Goal: Transaction & Acquisition: Download file/media

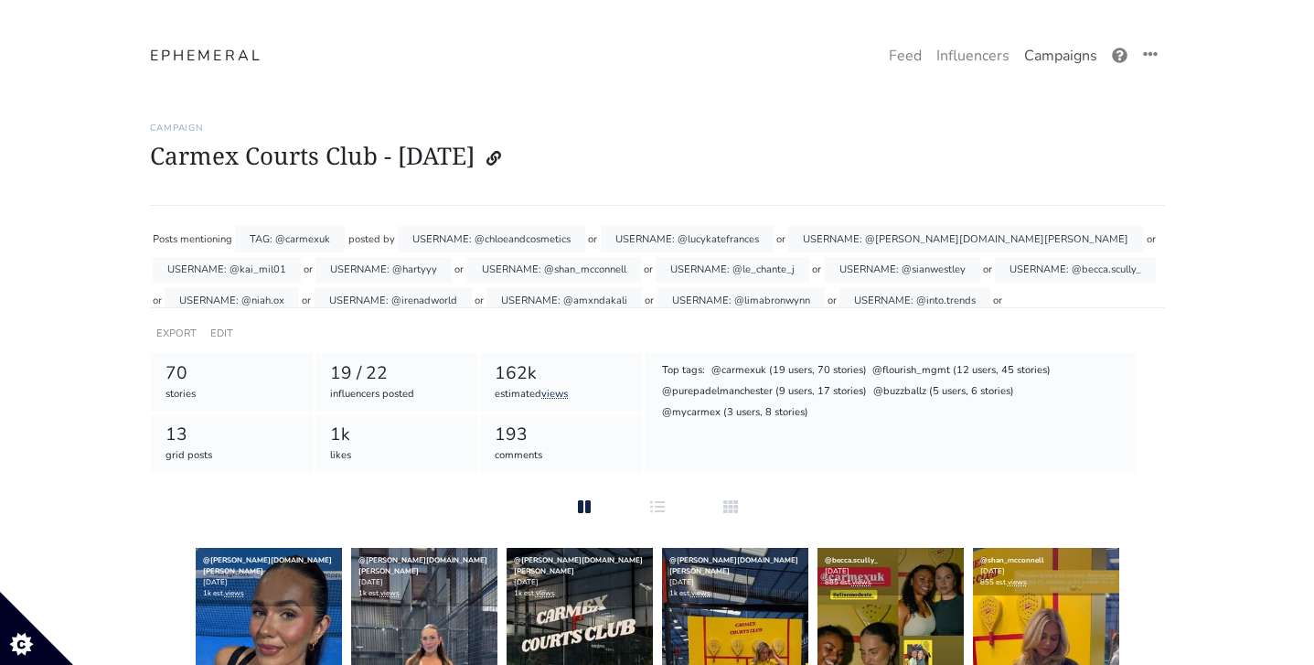
click at [1045, 62] on link "Campaigns" at bounding box center [1060, 55] width 88 height 37
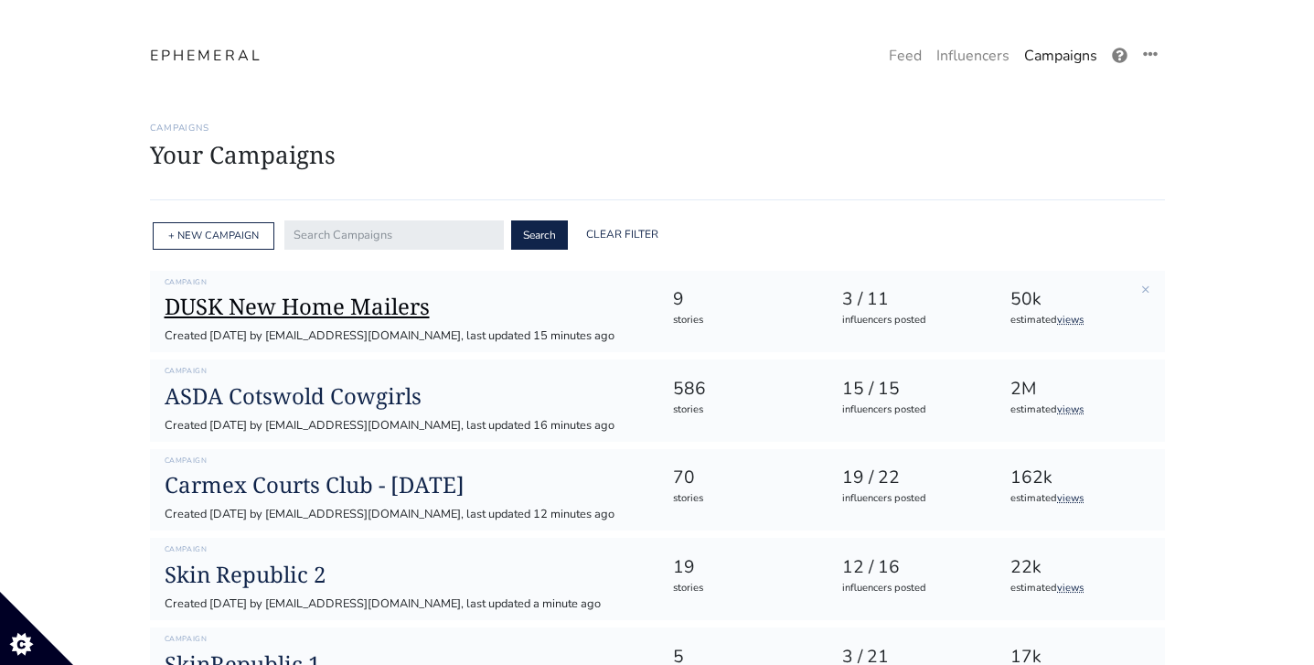
click at [349, 302] on h1 "DUSK New Home Mailers" at bounding box center [404, 306] width 479 height 27
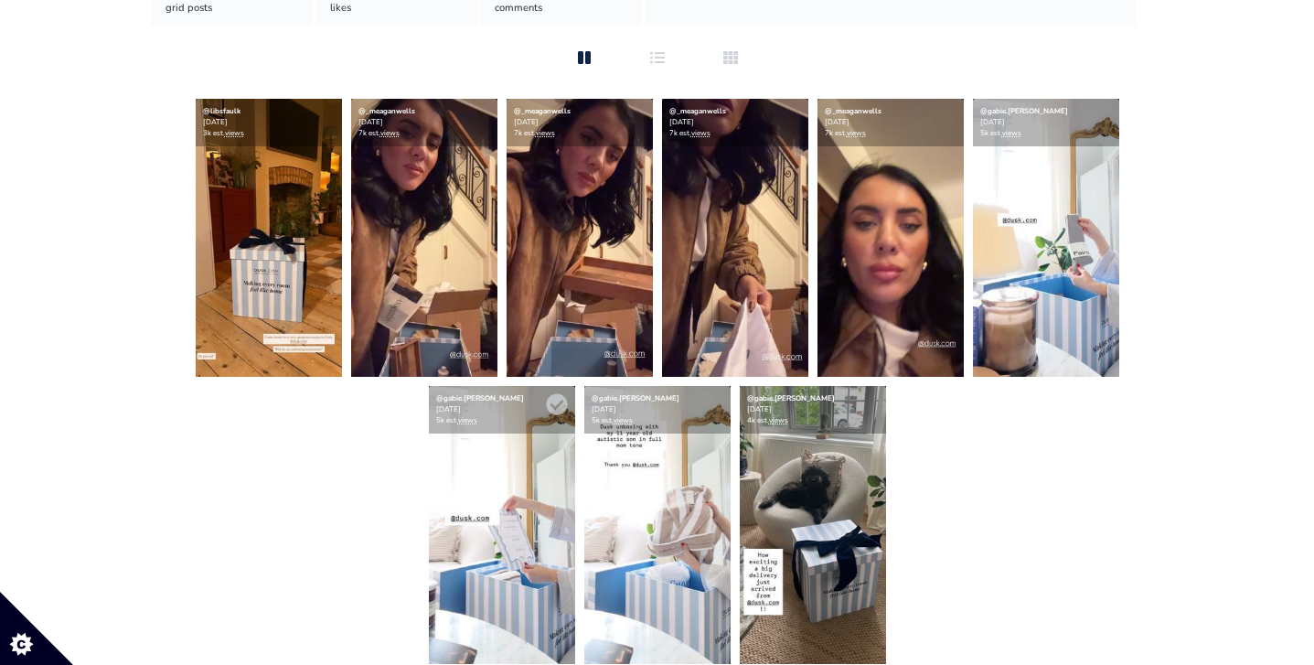
scroll to position [448, 0]
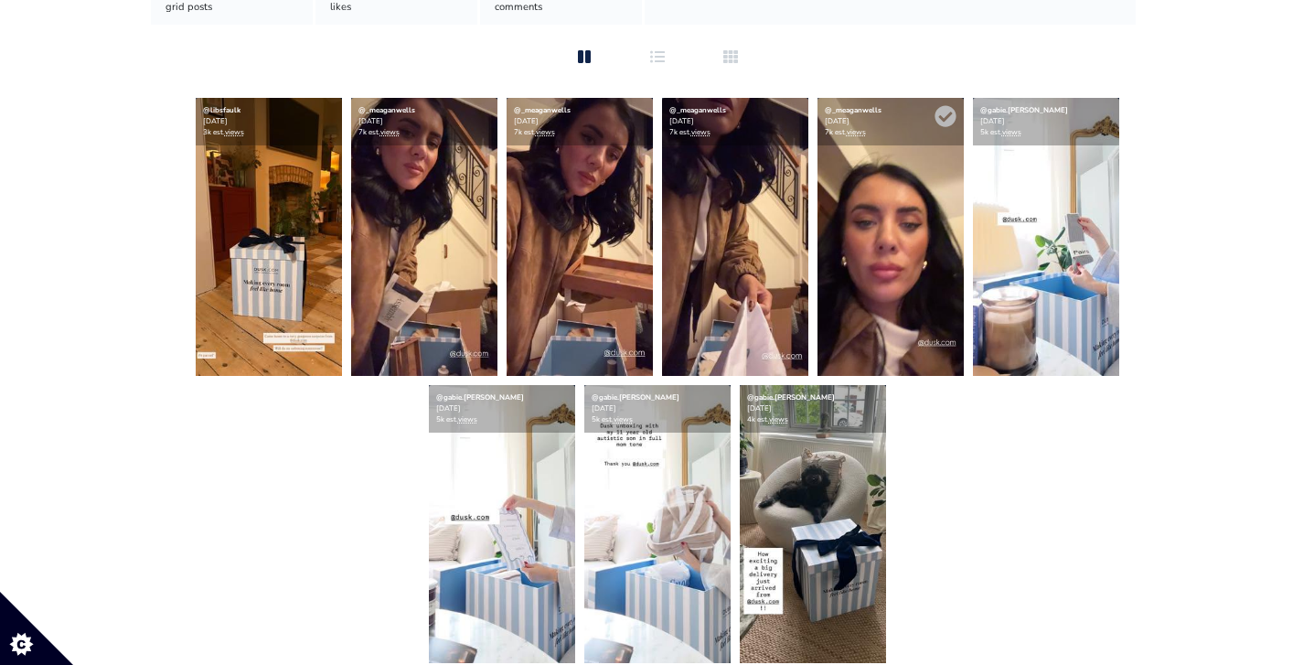
click at [895, 258] on img at bounding box center [890, 237] width 146 height 278
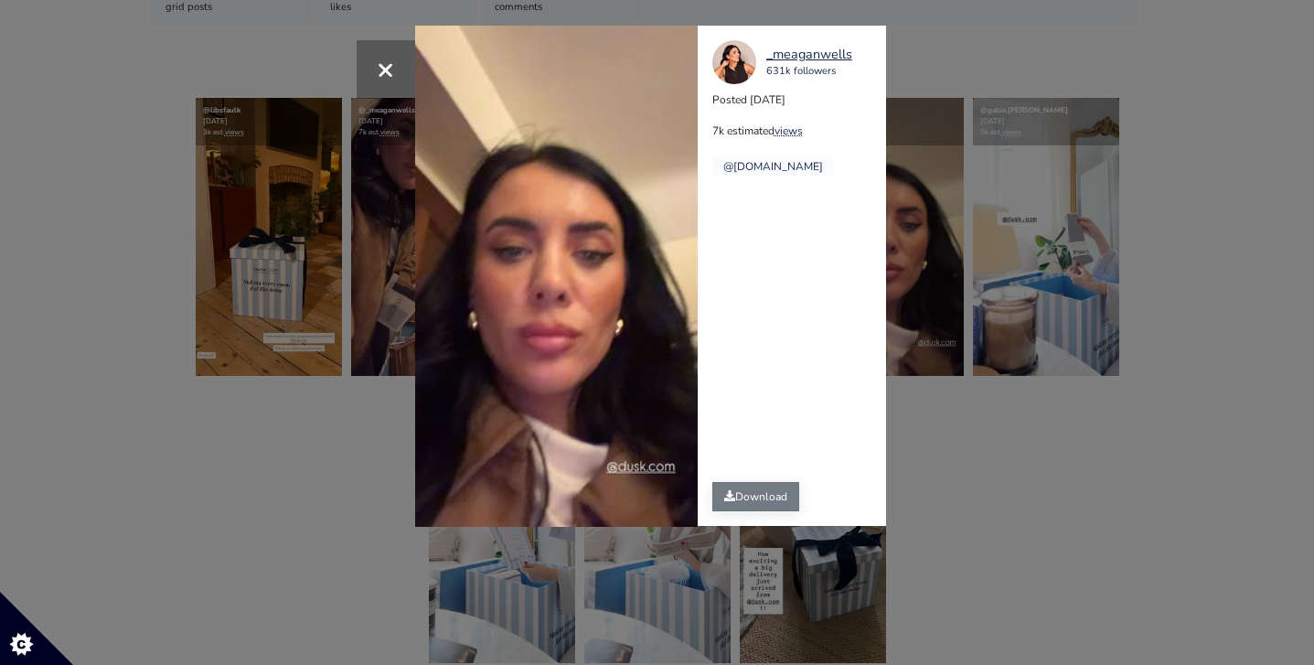
click at [737, 491] on link "Download" at bounding box center [755, 496] width 87 height 29
click at [388, 64] on span "×" at bounding box center [385, 68] width 17 height 39
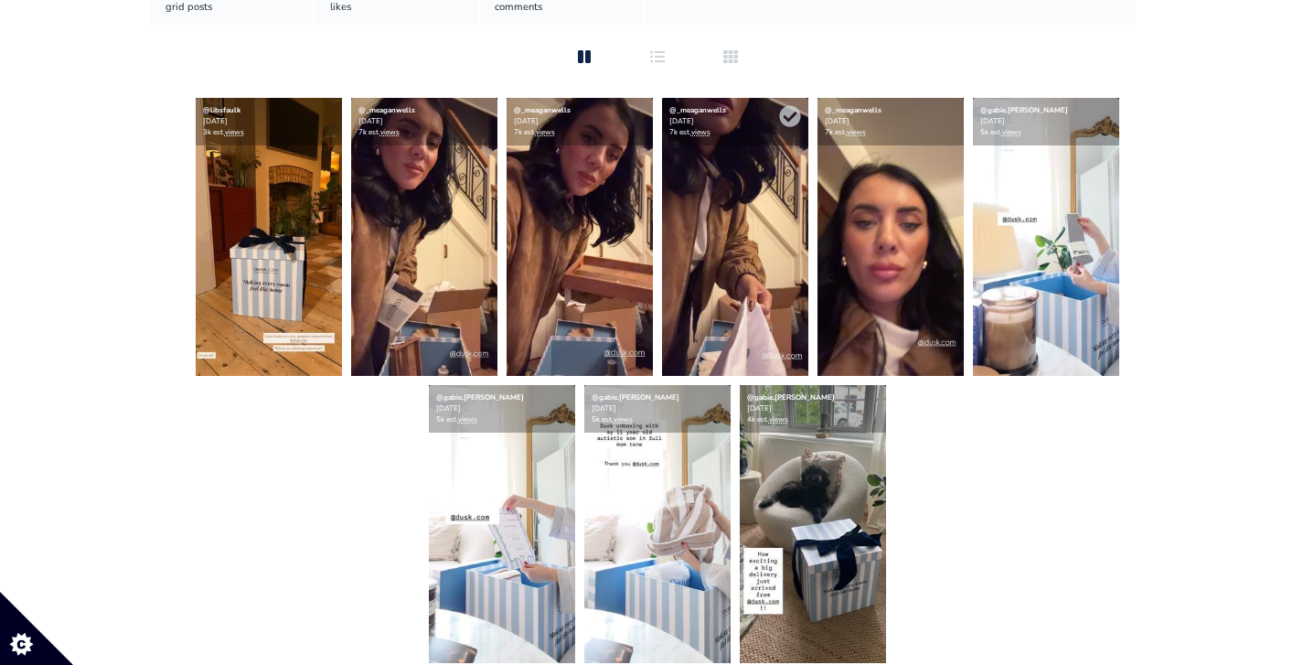
click at [744, 200] on img at bounding box center [735, 237] width 146 height 278
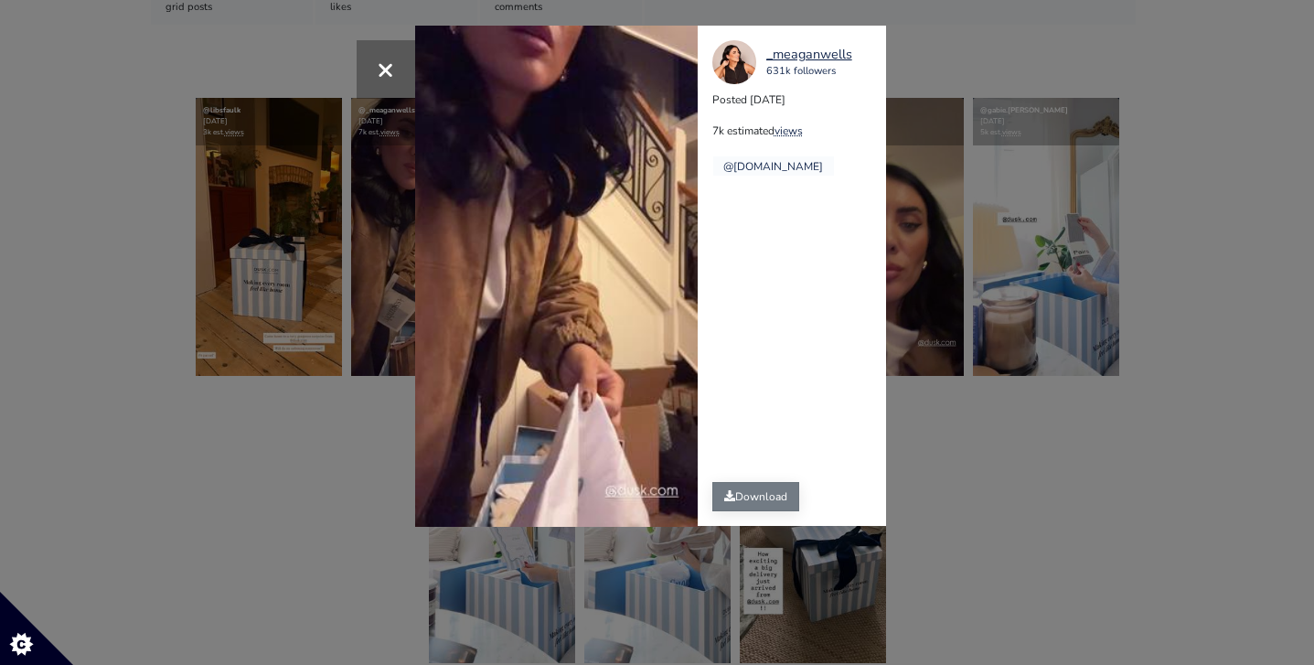
click at [751, 500] on link "Download" at bounding box center [755, 496] width 87 height 29
click at [367, 455] on div "× Your browser does not support HTML5 video. _meaganwells 631k followers Posted…" at bounding box center [657, 332] width 1314 height 665
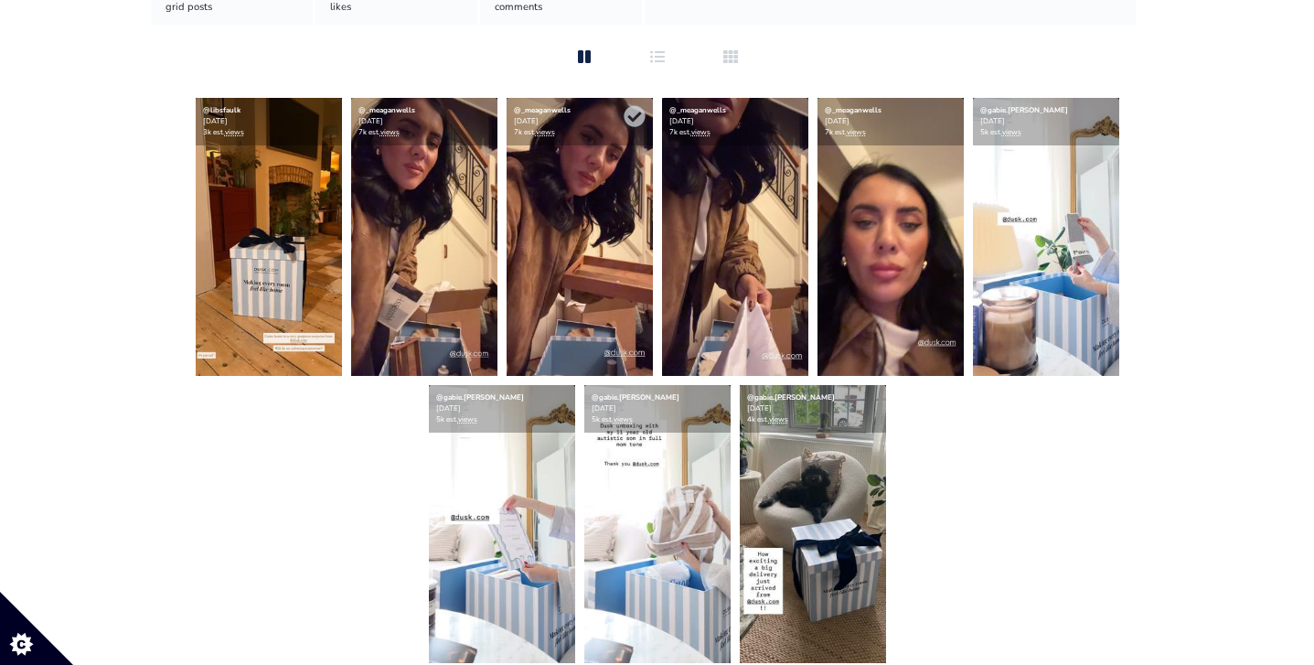
click at [597, 236] on img at bounding box center [579, 237] width 146 height 278
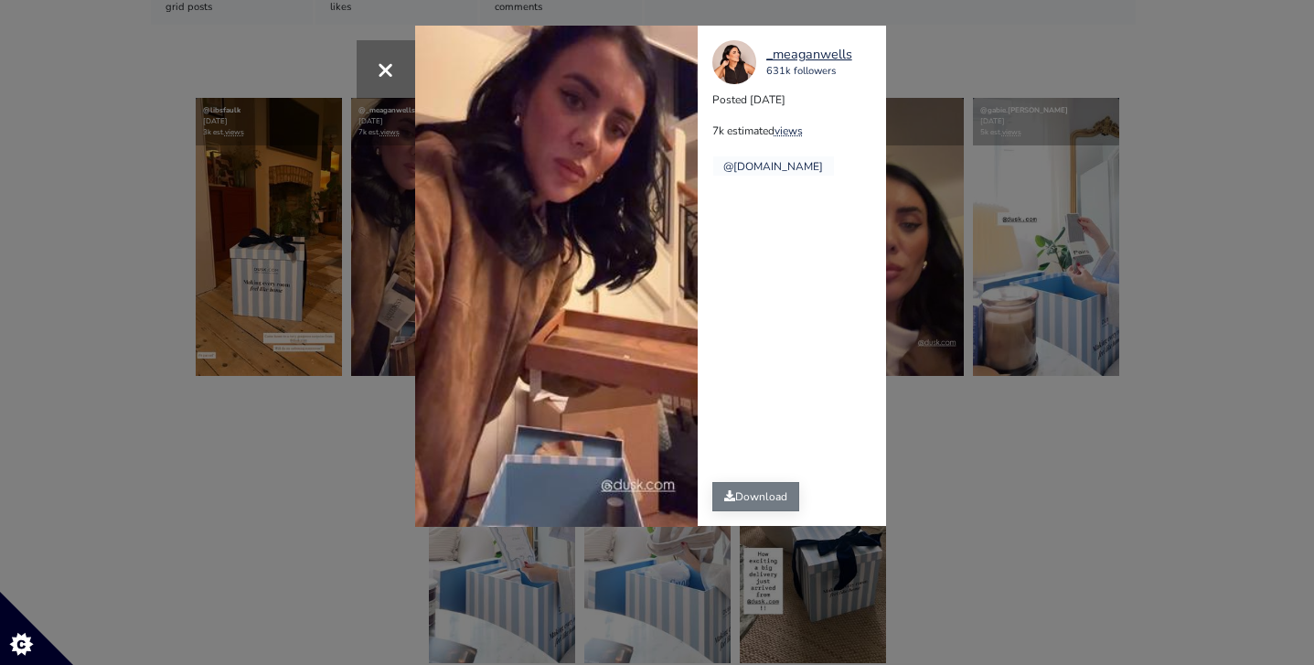
click at [739, 495] on link "Download" at bounding box center [755, 496] width 87 height 29
click at [388, 81] on span "×" at bounding box center [385, 68] width 17 height 39
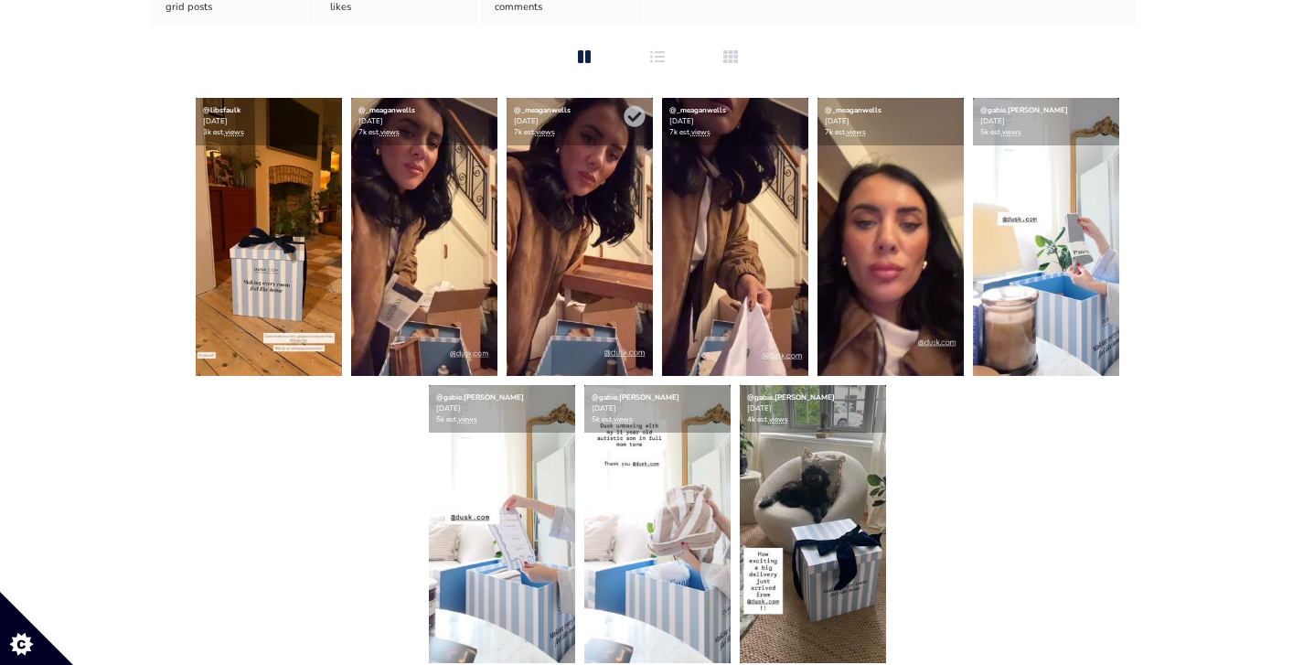
click at [579, 185] on img at bounding box center [579, 237] width 146 height 278
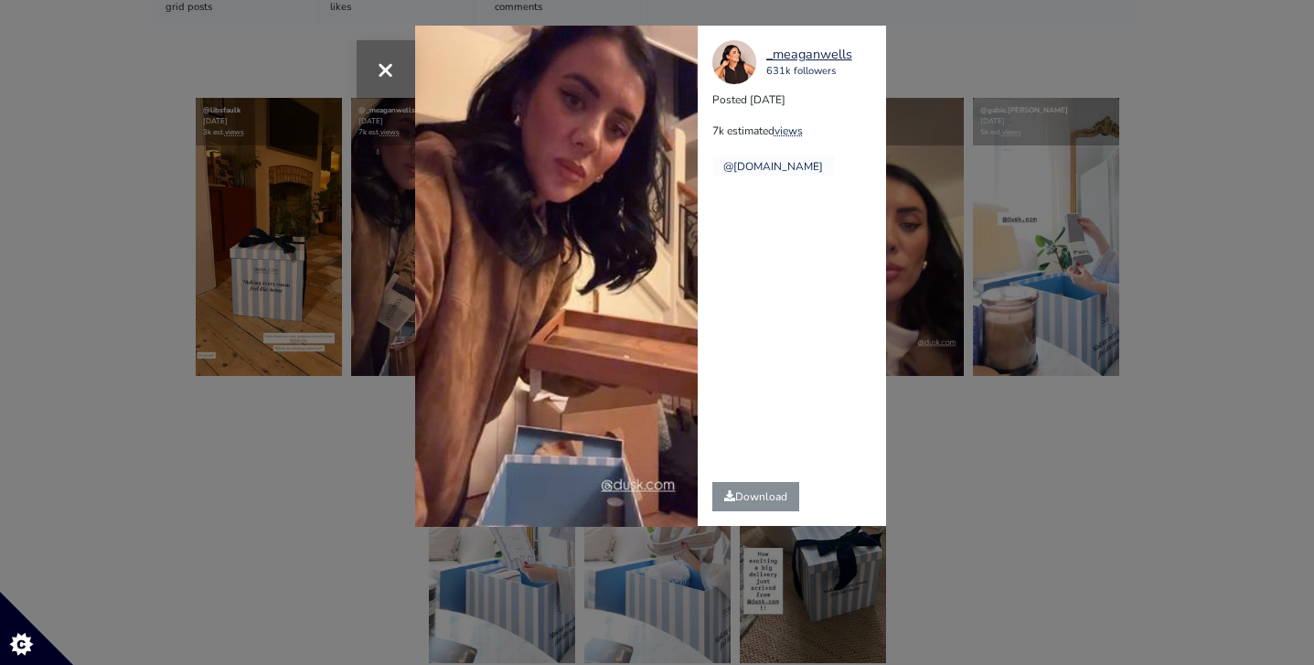
click at [390, 75] on span "×" at bounding box center [385, 68] width 17 height 39
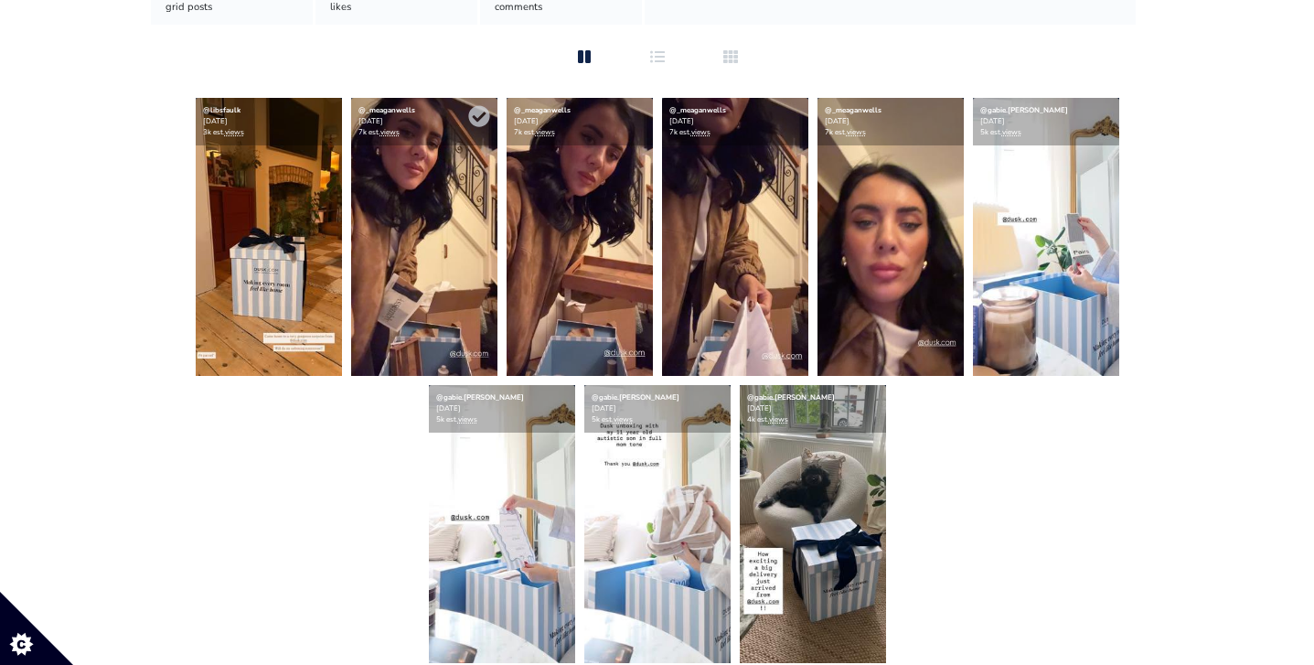
click at [392, 198] on img at bounding box center [424, 237] width 146 height 278
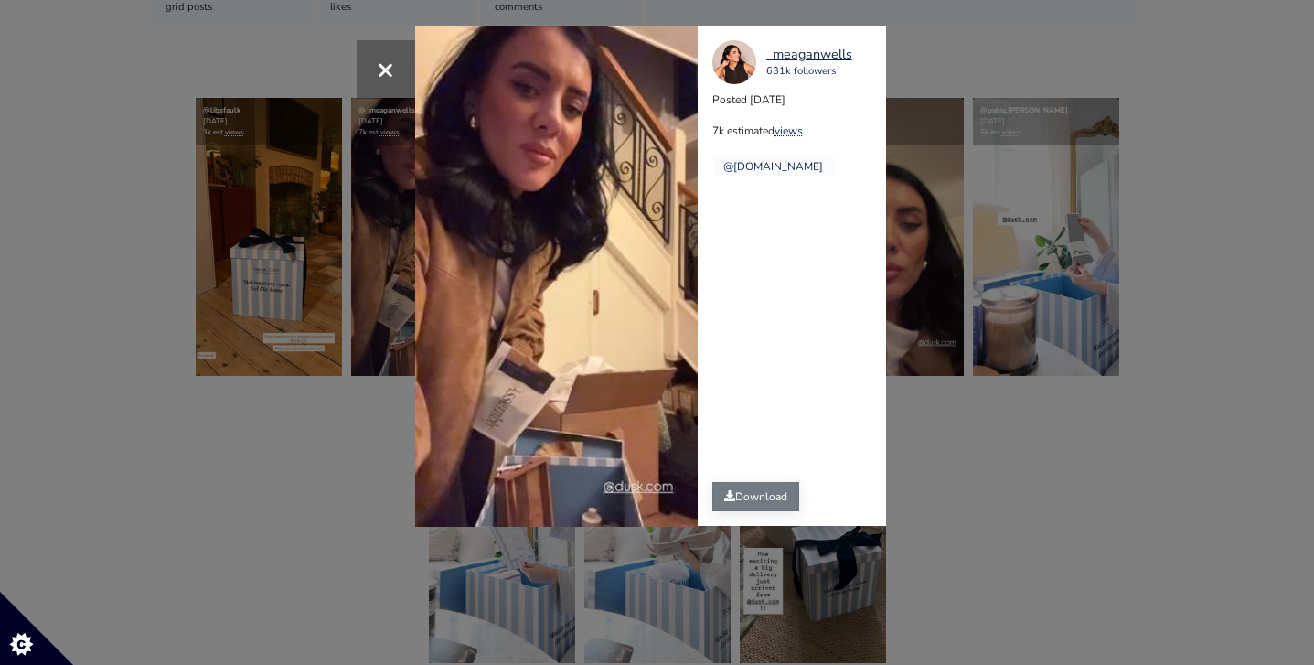
click at [737, 498] on link "Download" at bounding box center [755, 496] width 87 height 29
click at [391, 49] on span "×" at bounding box center [385, 68] width 17 height 39
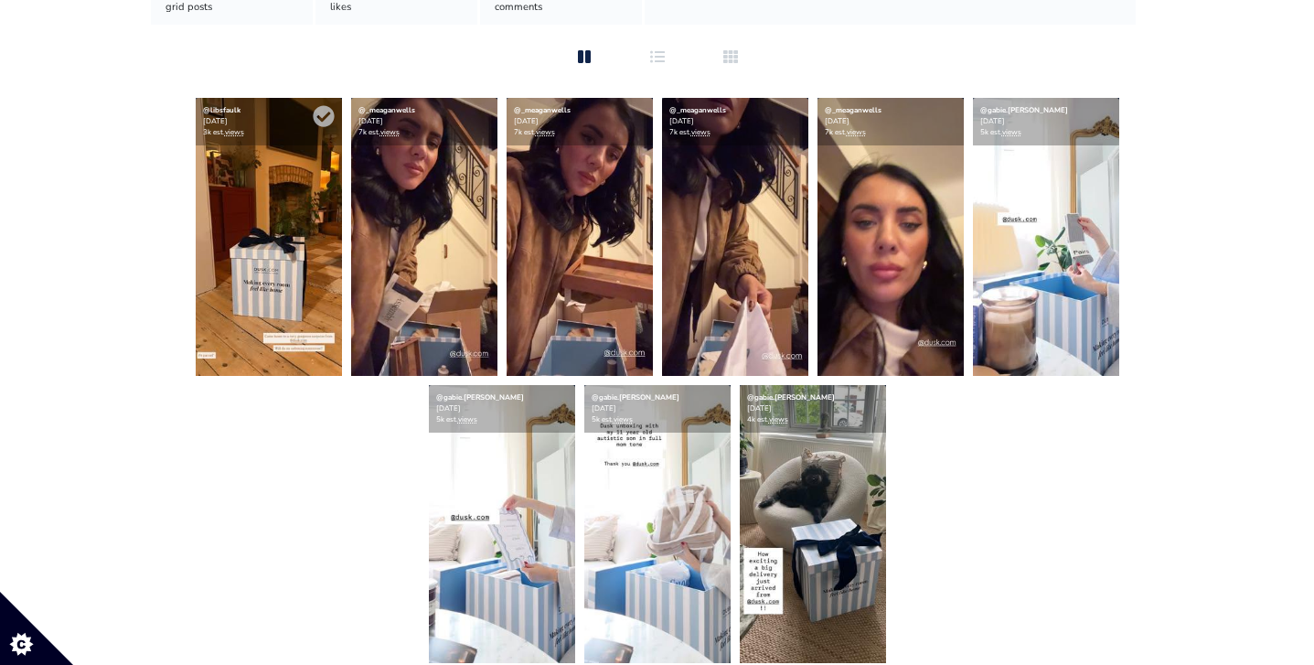
click at [272, 226] on img at bounding box center [269, 237] width 146 height 278
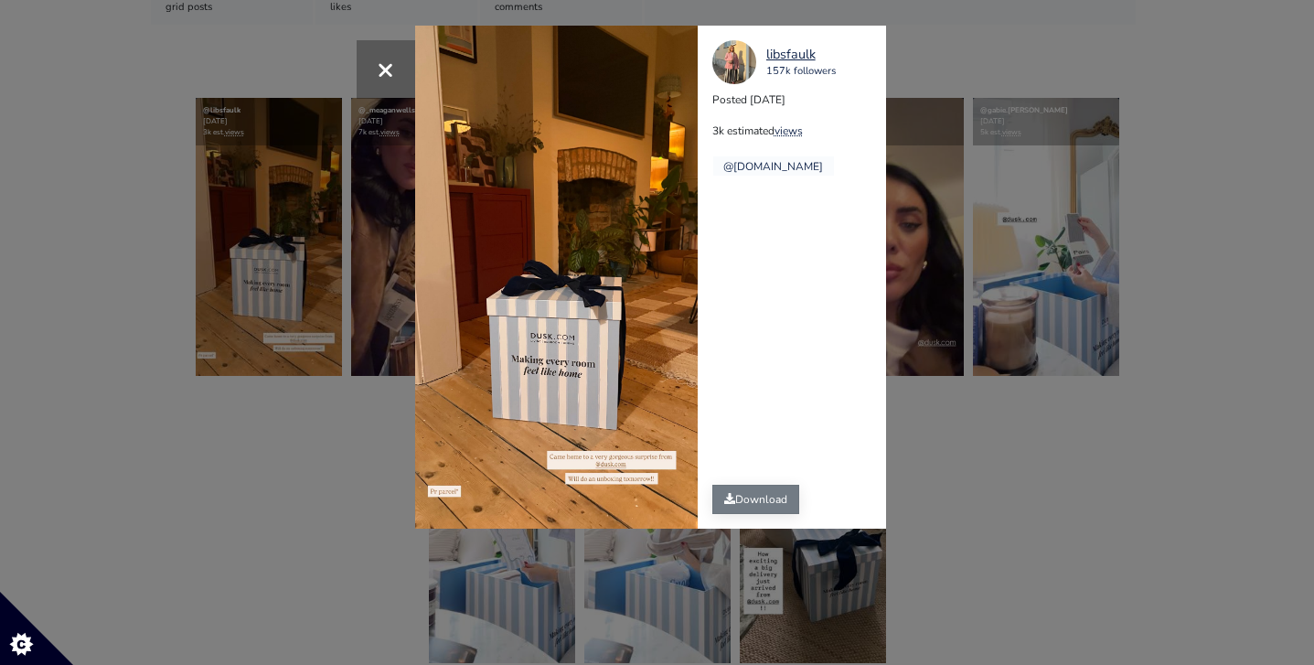
click at [743, 500] on link "Download" at bounding box center [755, 498] width 87 height 29
click at [358, 69] on button "×" at bounding box center [385, 69] width 59 height 59
